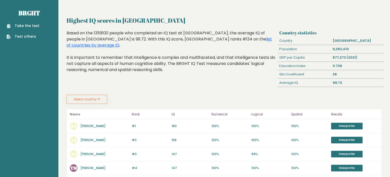
click at [25, 32] on ul "Take the test Test others" at bounding box center [23, 31] width 38 height 16
click at [23, 28] on link "Take the test" at bounding box center [23, 25] width 33 height 5
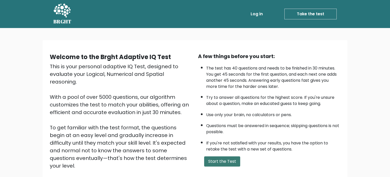
click at [225, 160] on button "Start the Test" at bounding box center [222, 161] width 36 height 10
click at [235, 163] on button "Start the Test" at bounding box center [222, 161] width 36 height 10
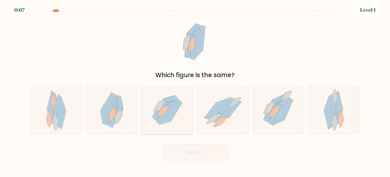
click at [177, 121] on icon at bounding box center [167, 110] width 43 height 48
click at [195, 91] on input "c." at bounding box center [195, 89] width 0 height 3
radio input "true"
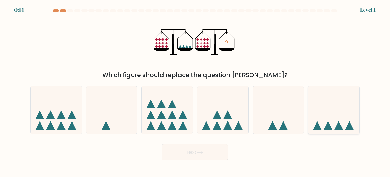
click at [331, 117] on icon at bounding box center [334, 110] width 51 height 42
click at [195, 91] on input "f." at bounding box center [195, 89] width 0 height 3
radio input "true"
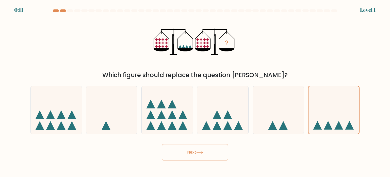
click at [173, 155] on button "Next" at bounding box center [195, 152] width 66 height 16
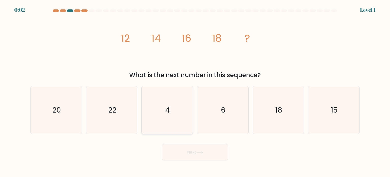
click at [159, 101] on icon "4" at bounding box center [167, 110] width 48 height 48
click at [195, 91] on input "c. 4" at bounding box center [195, 89] width 0 height 3
radio input "true"
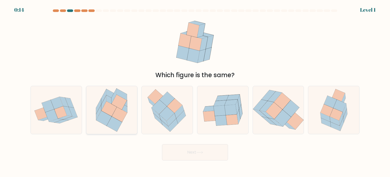
click at [118, 109] on icon at bounding box center [120, 114] width 16 height 15
click at [195, 91] on input "b." at bounding box center [195, 89] width 0 height 3
radio input "true"
click at [188, 149] on button "Next" at bounding box center [195, 152] width 66 height 16
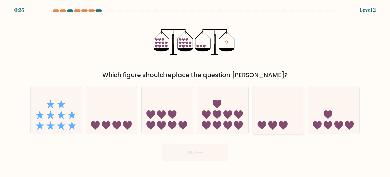
click at [261, 128] on icon at bounding box center [262, 125] width 9 height 9
click at [195, 91] on input "e." at bounding box center [195, 89] width 0 height 3
radio input "true"
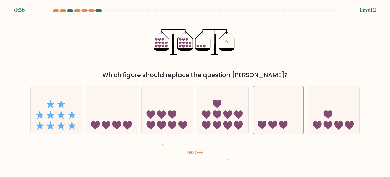
click at [201, 148] on button "Next" at bounding box center [195, 152] width 66 height 16
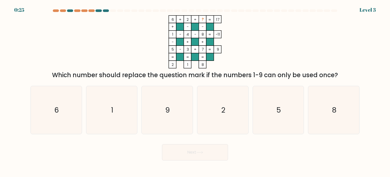
click at [200, 151] on icon at bounding box center [200, 152] width 7 height 3
click at [164, 135] on form at bounding box center [195, 84] width 390 height 151
click at [159, 124] on icon "9" at bounding box center [167, 110] width 48 height 48
click at [195, 91] on input "c. 9" at bounding box center [195, 89] width 0 height 3
radio input "true"
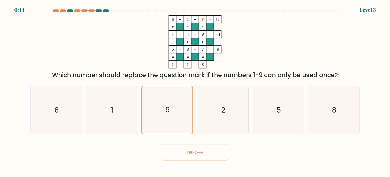
click at [176, 156] on button "Next" at bounding box center [195, 152] width 66 height 16
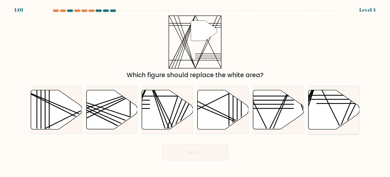
click at [329, 108] on icon at bounding box center [334, 109] width 51 height 39
click at [195, 91] on input "f." at bounding box center [195, 89] width 0 height 3
radio input "true"
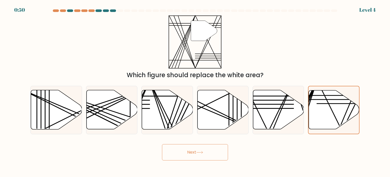
click at [183, 156] on button "Next" at bounding box center [195, 152] width 66 height 16
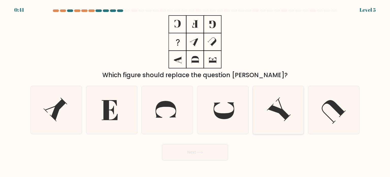
click at [282, 104] on icon at bounding box center [279, 110] width 48 height 48
click at [195, 91] on input "e." at bounding box center [195, 89] width 0 height 3
radio input "true"
click at [52, 118] on icon at bounding box center [56, 110] width 48 height 48
click at [195, 91] on input "a." at bounding box center [195, 89] width 0 height 3
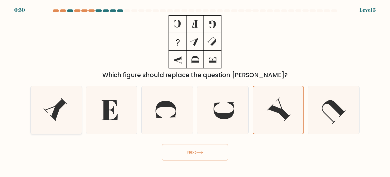
radio input "true"
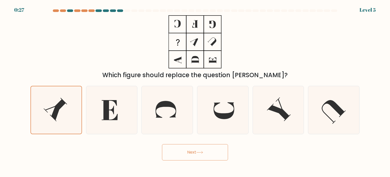
click at [195, 154] on button "Next" at bounding box center [195, 152] width 66 height 16
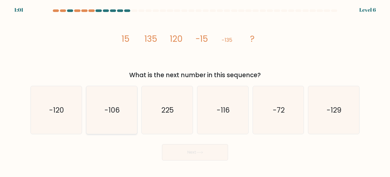
click at [119, 109] on text "-106" at bounding box center [112, 109] width 16 height 10
click at [195, 91] on input "b. -106" at bounding box center [195, 89] width 0 height 3
radio input "true"
click at [188, 149] on button "Next" at bounding box center [195, 152] width 66 height 16
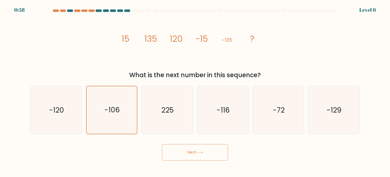
click at [188, 149] on button "Next" at bounding box center [195, 152] width 66 height 16
